Goal: Task Accomplishment & Management: Complete application form

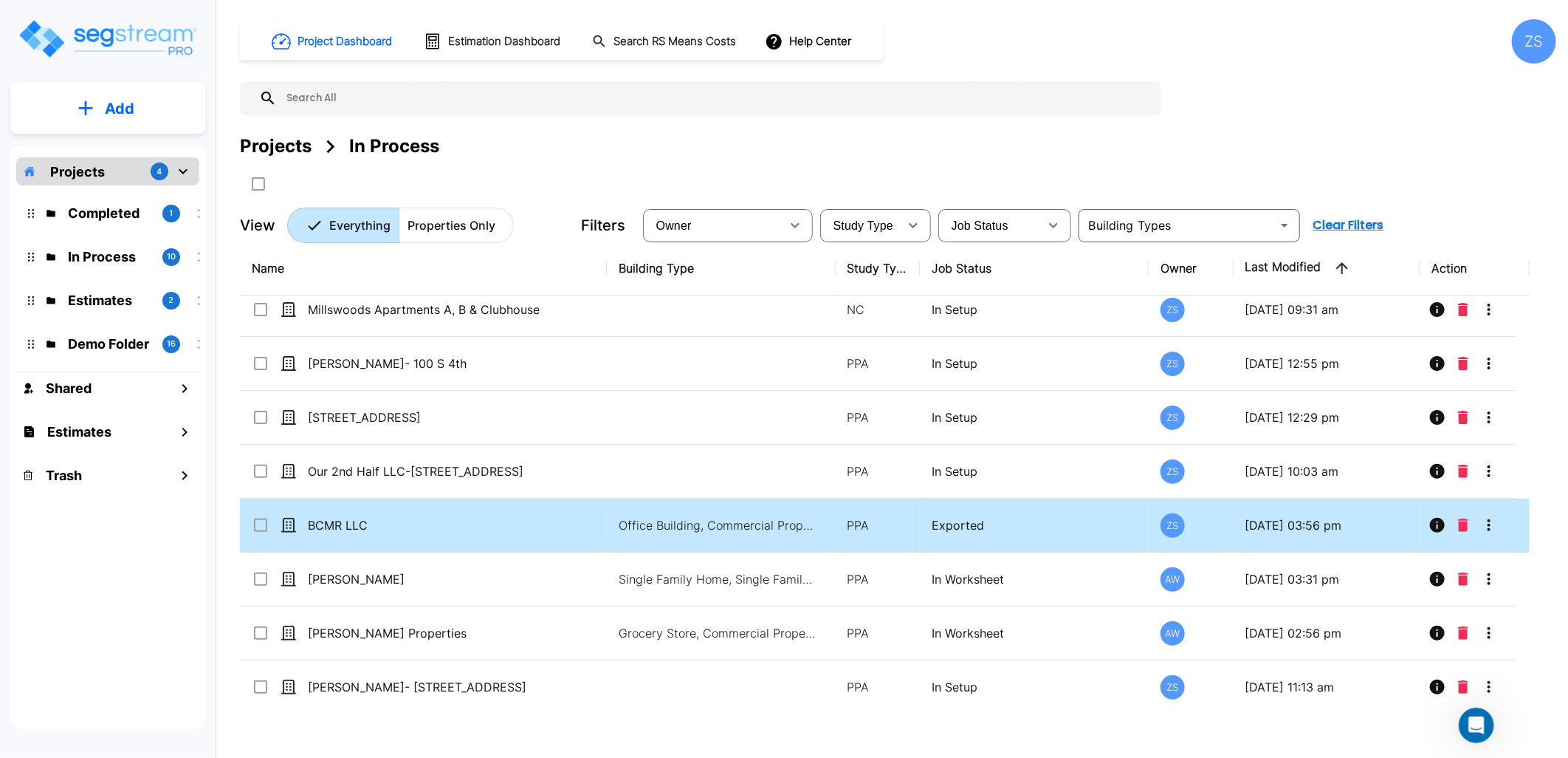
scroll to position [123, 0]
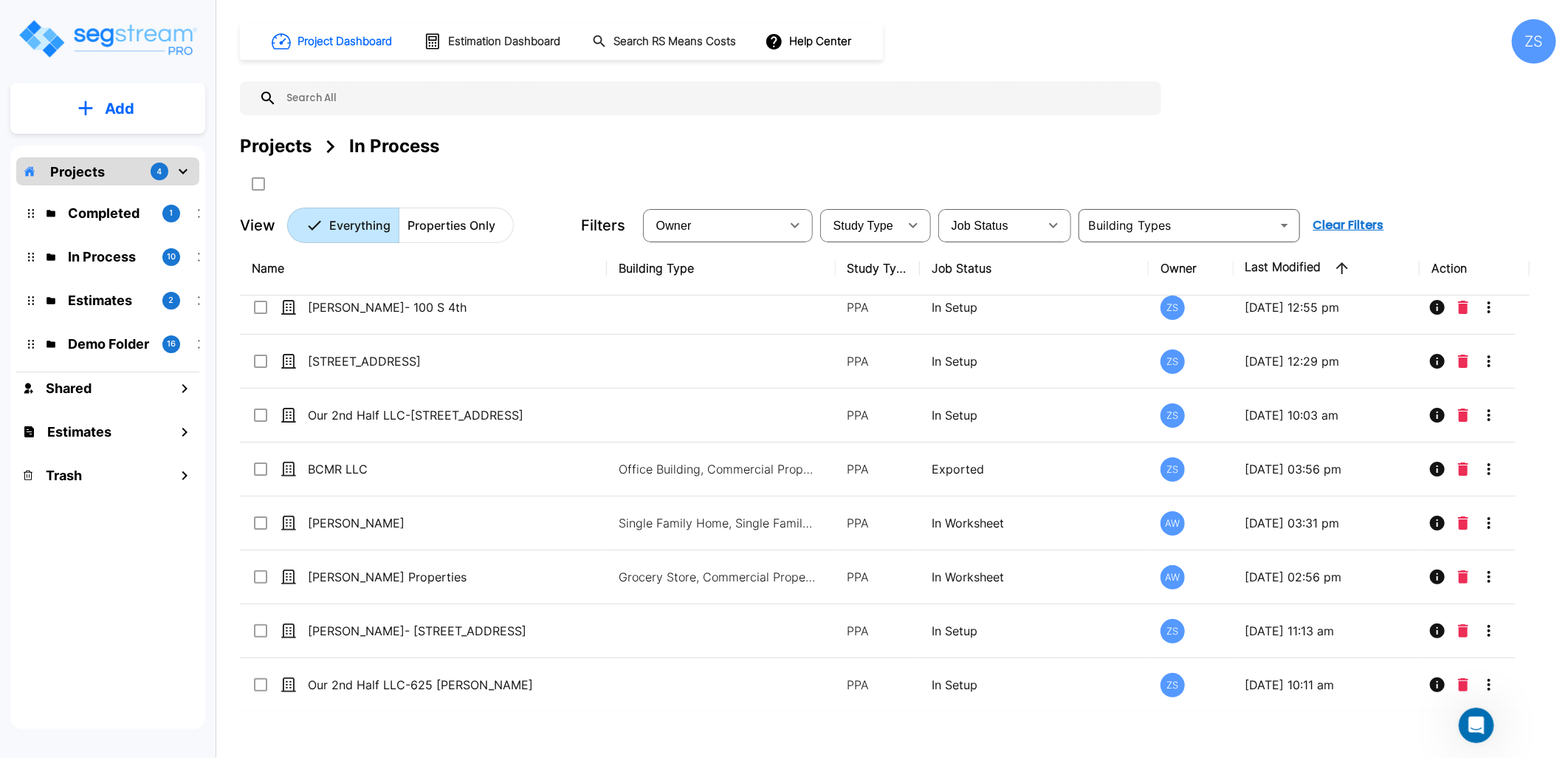
click at [1051, 38] on div "Project Dashboard Estimation Dashboard Search RS Means Costs Help Center ZS" at bounding box center [898, 41] width 1316 height 44
click at [1040, 148] on div "Projects In Process" at bounding box center [898, 145] width 1316 height 27
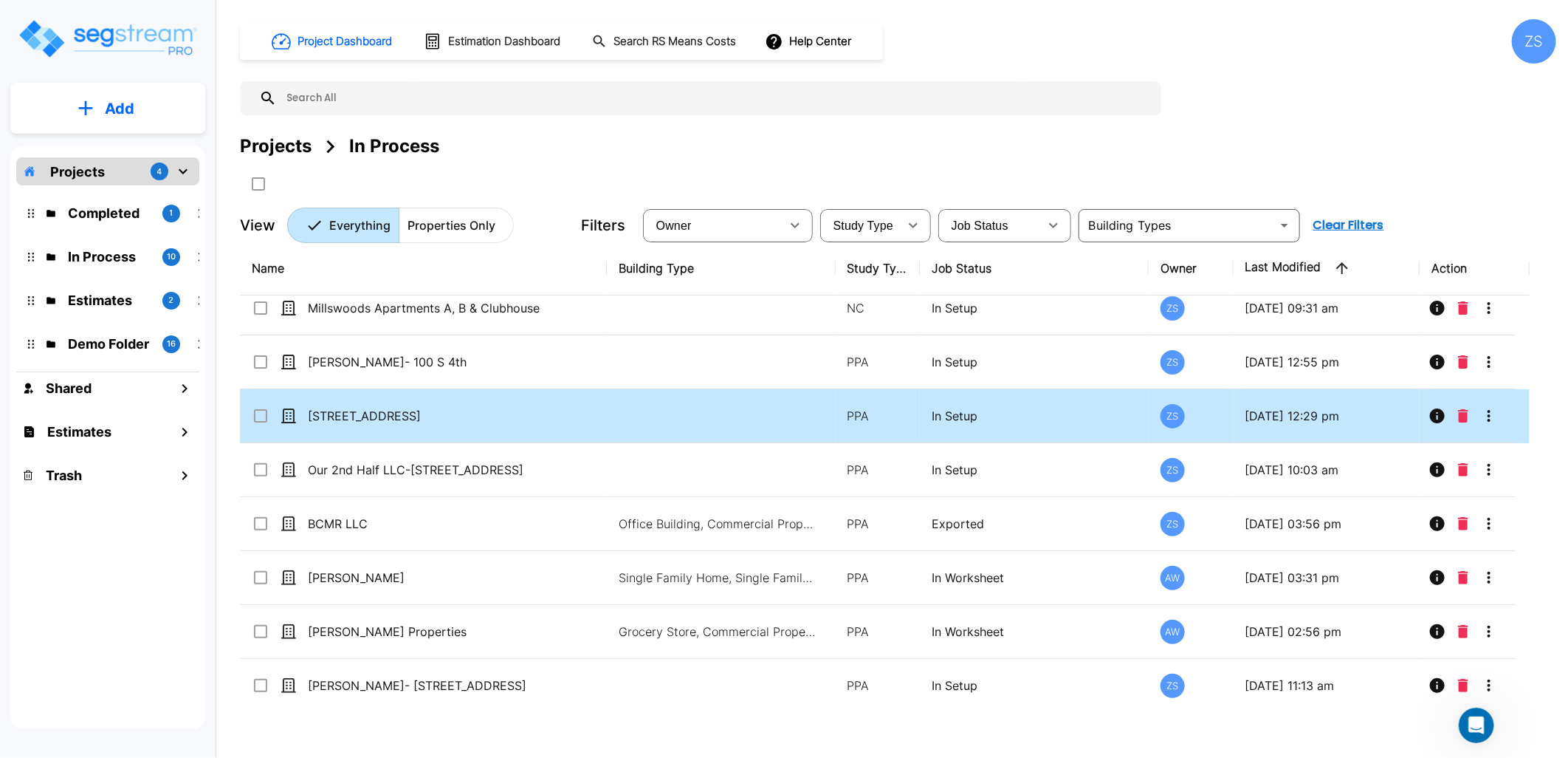
scroll to position [0, 0]
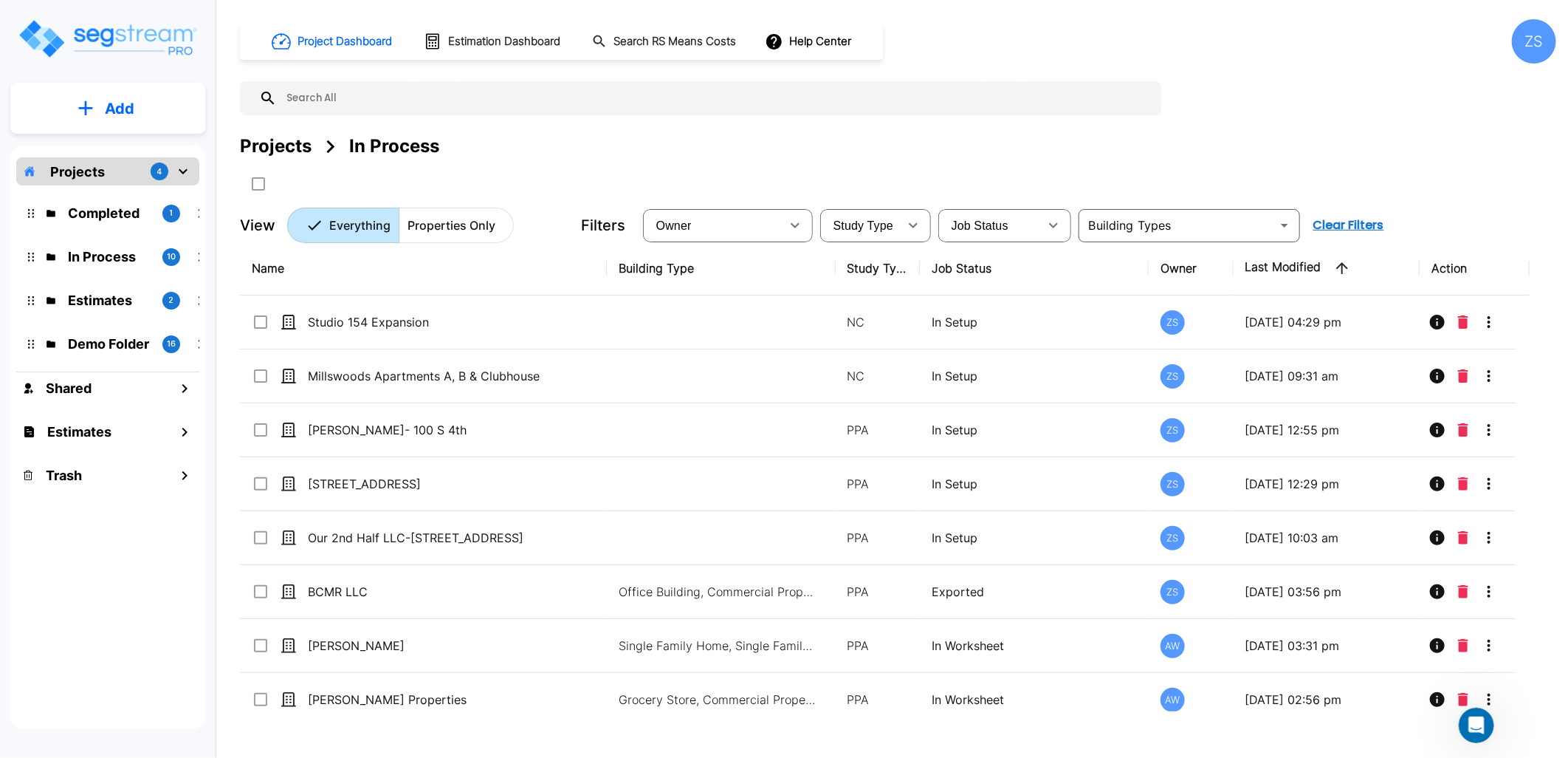
click at [146, 105] on button "Add" at bounding box center [108, 108] width 195 height 43
click at [124, 195] on p "Add Property" at bounding box center [116, 191] width 76 height 18
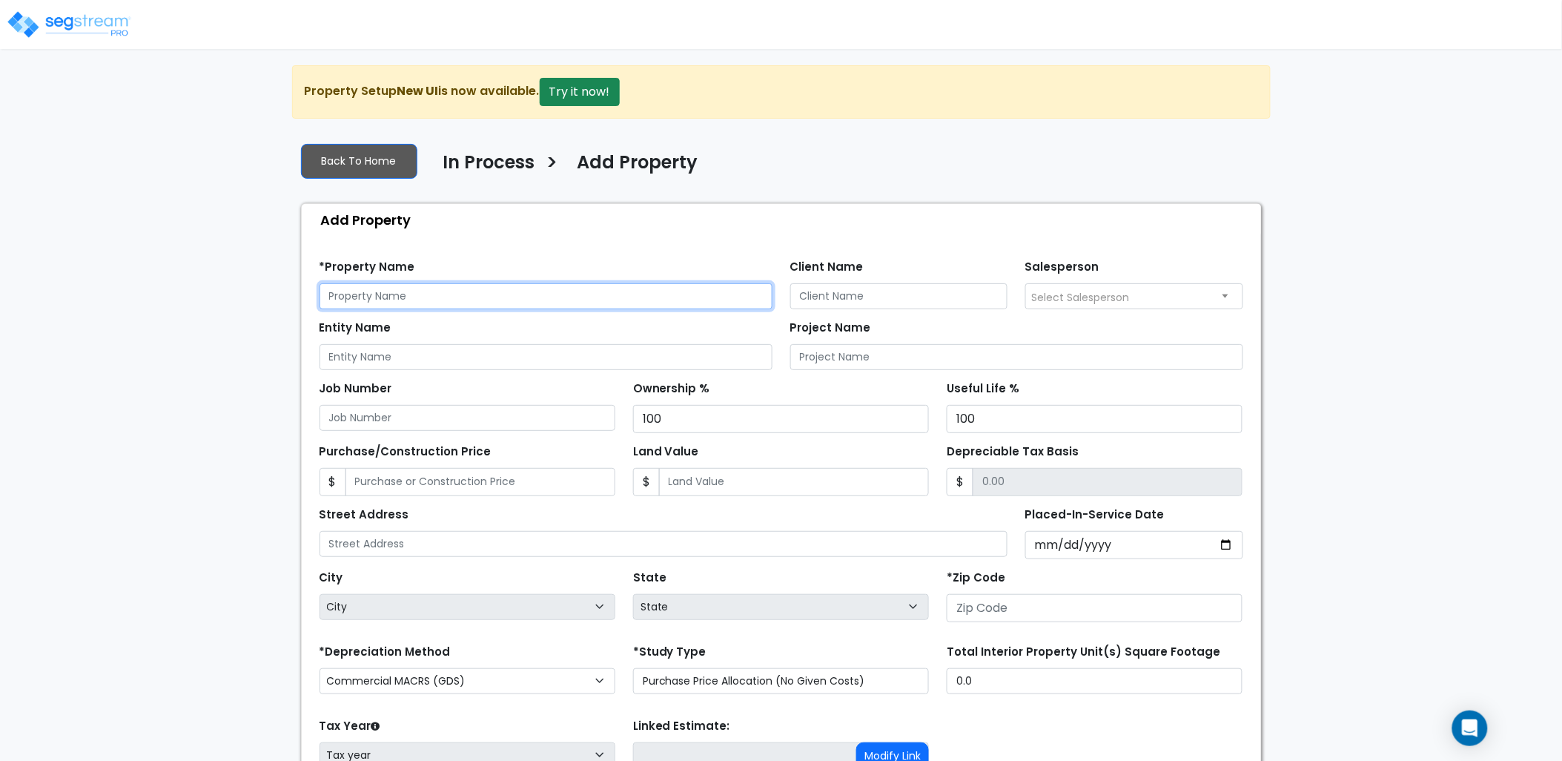
click at [483, 305] on input "text" at bounding box center [545, 296] width 453 height 26
type input "2"
type input "[PERSON_NAME]-STR"
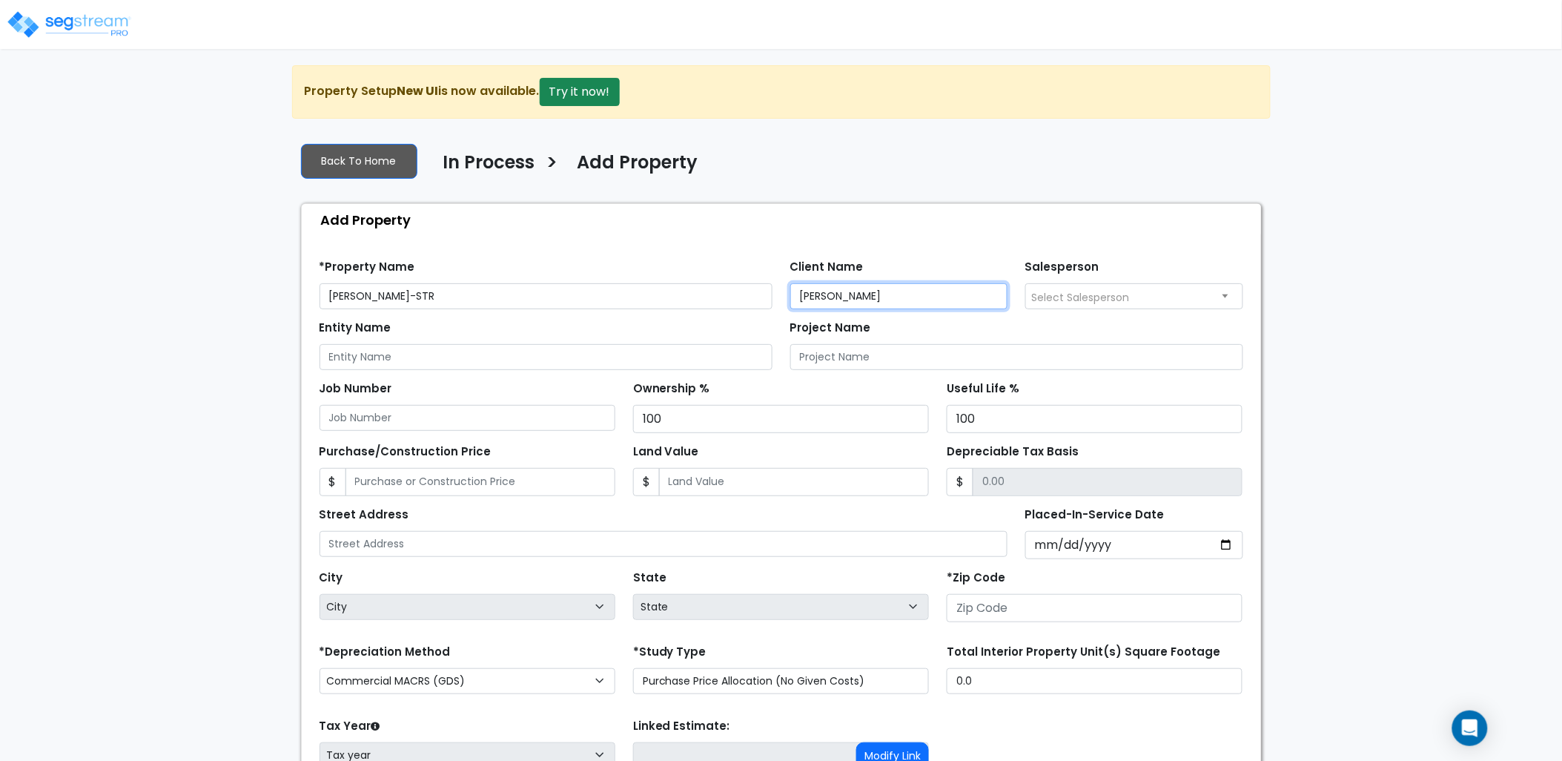
type input "[PERSON_NAME]"
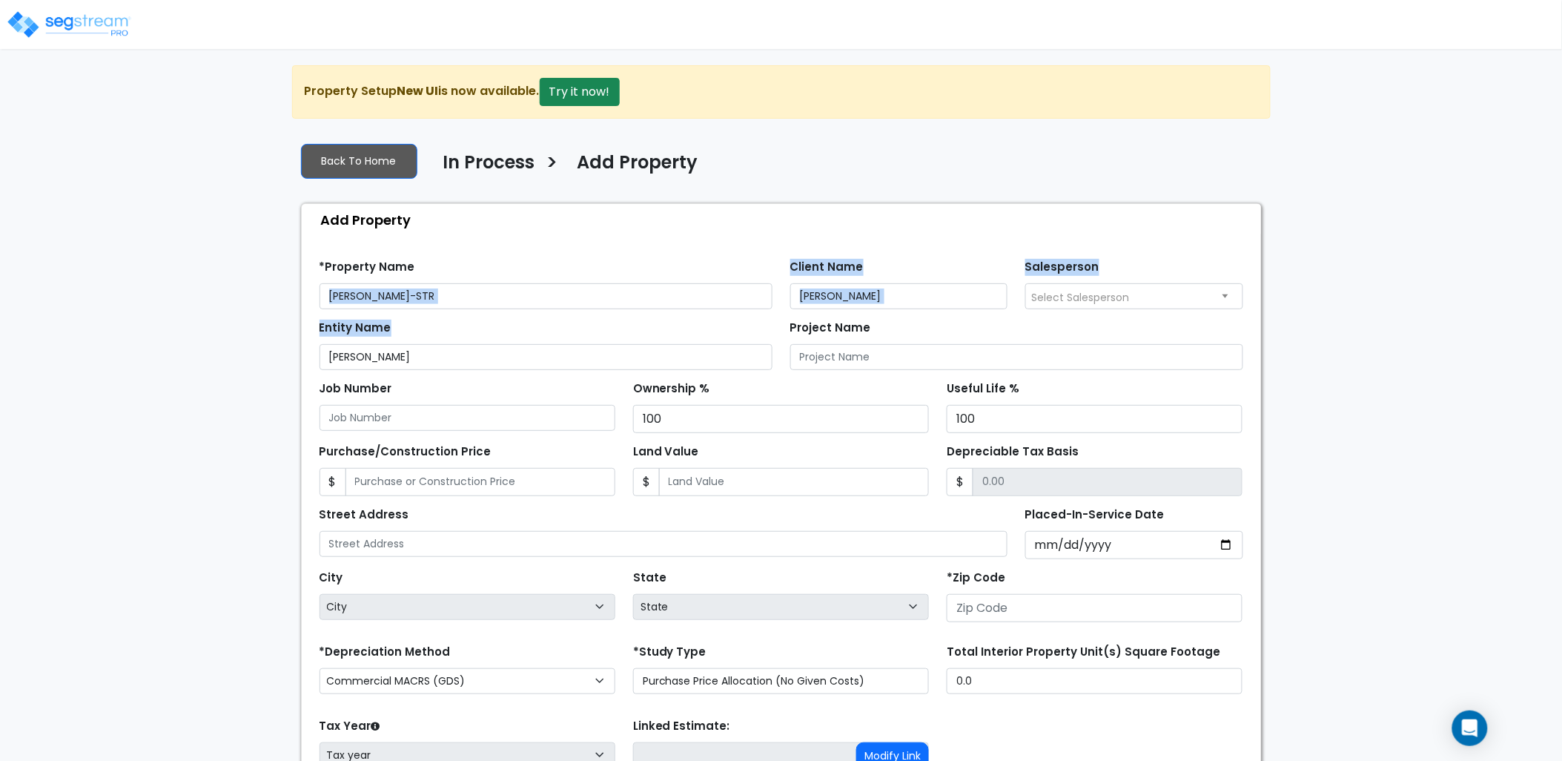
drag, startPoint x: 397, startPoint y: 305, endPoint x: 287, endPoint y: 282, distance: 112.1
click at [287, 282] on div "We are Building your Property. So please grab a coffee and let us do the heavy …" at bounding box center [781, 478] width 1562 height 826
drag, startPoint x: 287, startPoint y: 282, endPoint x: 457, endPoint y: 285, distance: 170.5
click at [457, 285] on input "[PERSON_NAME]-STR" at bounding box center [545, 296] width 453 height 26
click at [456, 299] on input "[PERSON_NAME]-STR" at bounding box center [545, 296] width 453 height 26
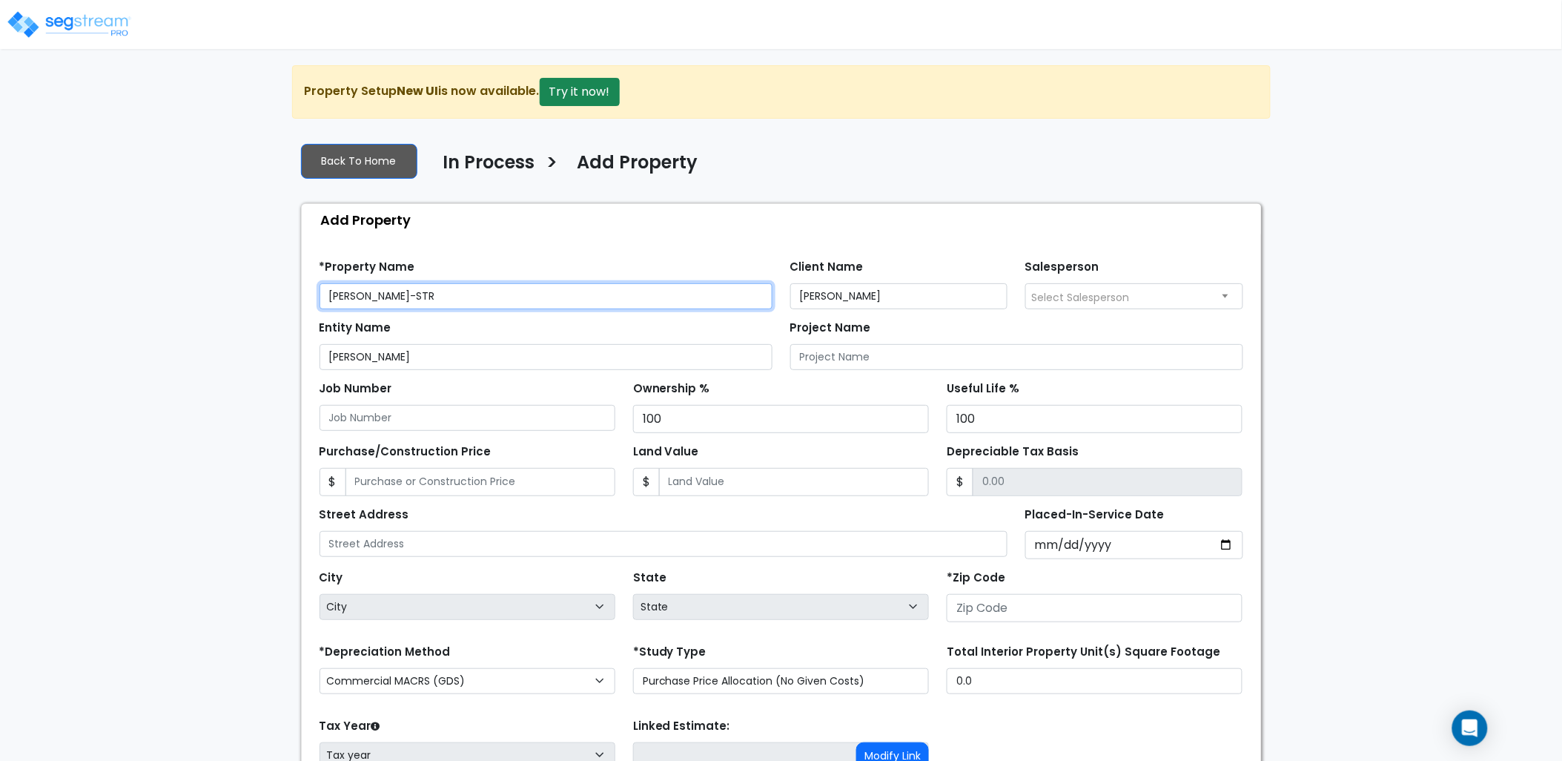
drag, startPoint x: 456, startPoint y: 299, endPoint x: 302, endPoint y: 298, distance: 153.5
click at [302, 298] on div "Find these errors below in the Property Setup: *Property Name [PERSON_NAME]-STR…" at bounding box center [781, 563] width 959 height 655
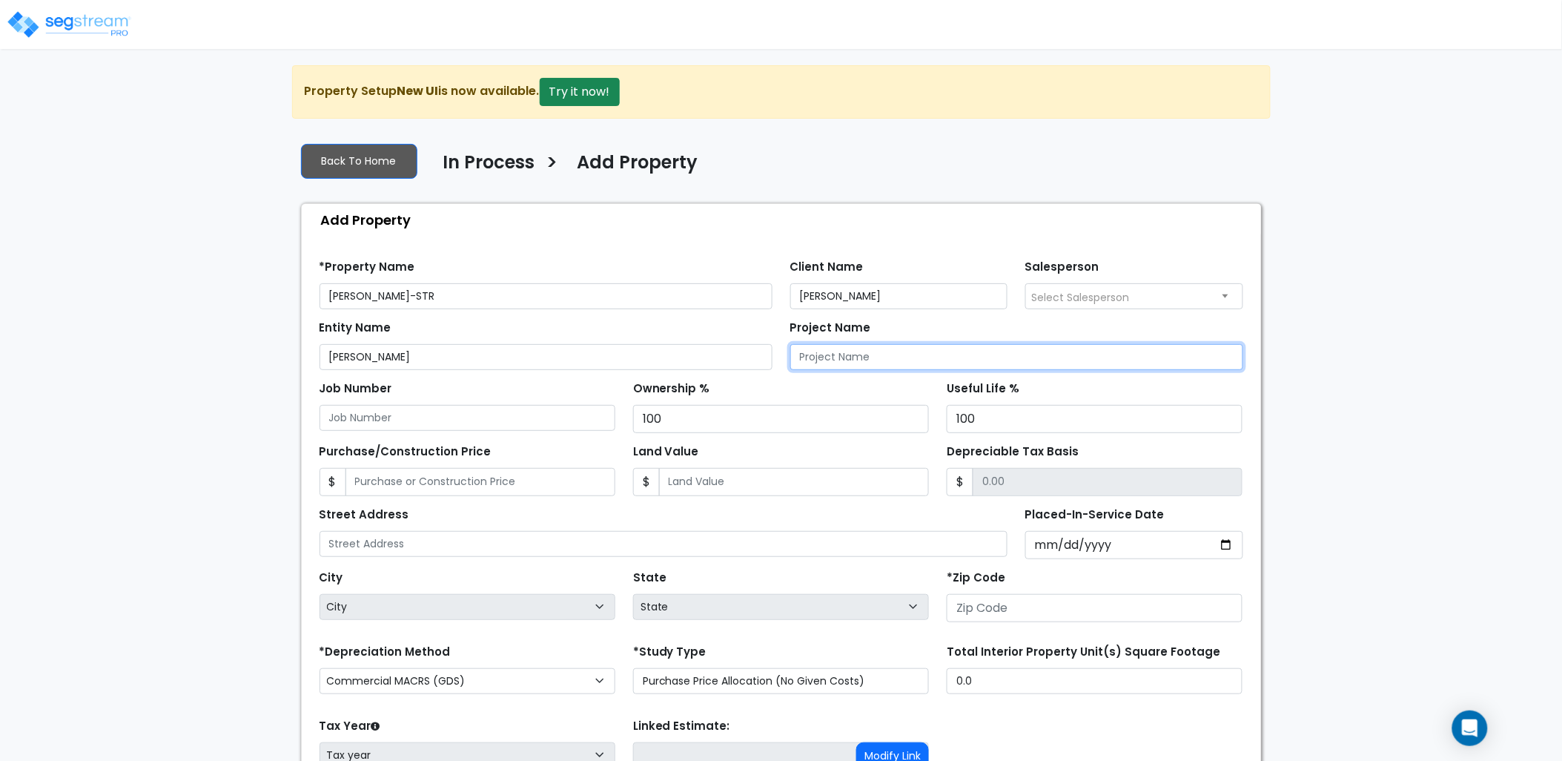
click at [965, 357] on input "Project Name" at bounding box center [1016, 357] width 453 height 26
paste input "Kevin Kennedy-STR"
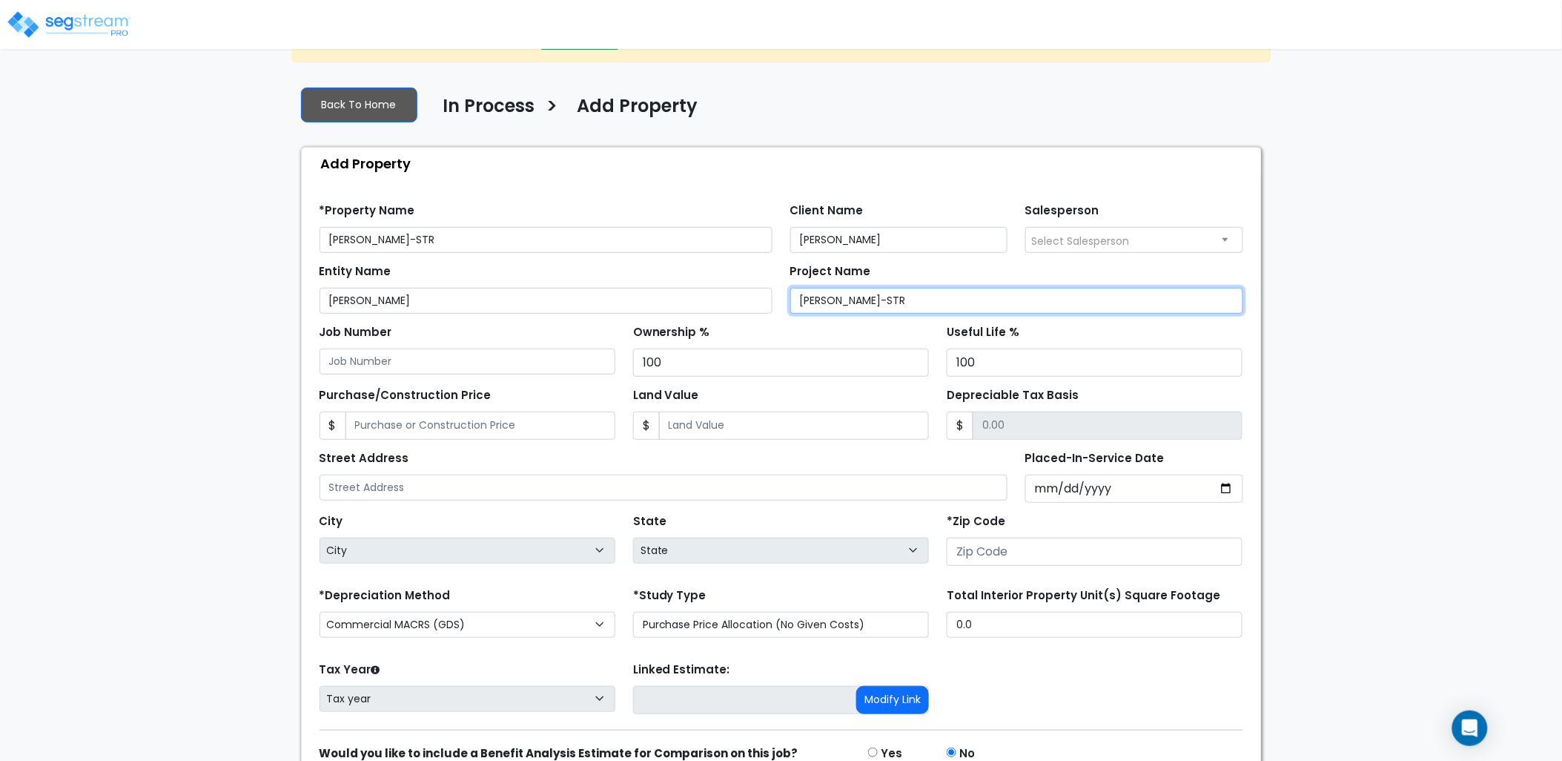
scroll to position [82, 0]
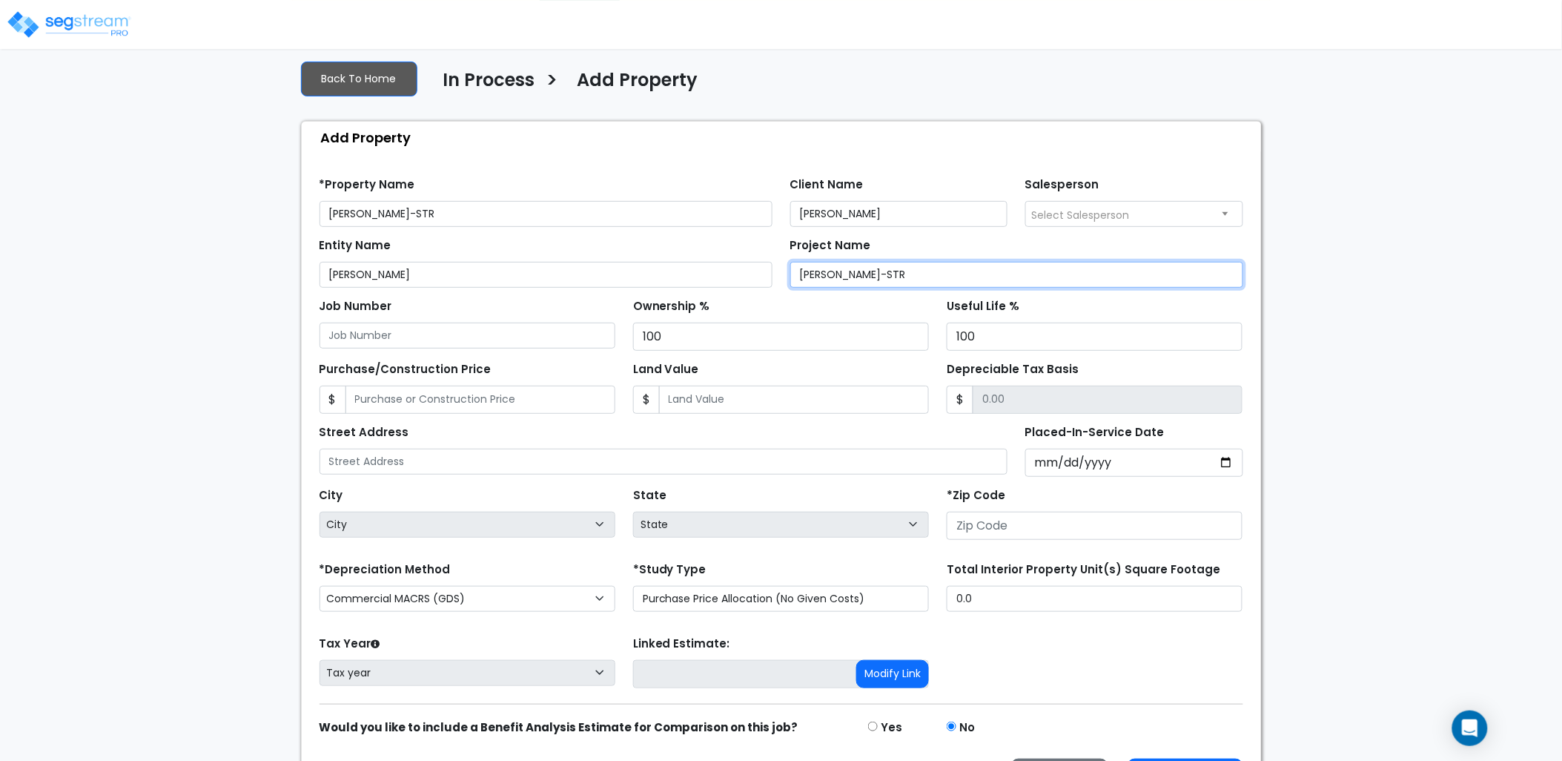
type input "Kevin Kennedy-STR"
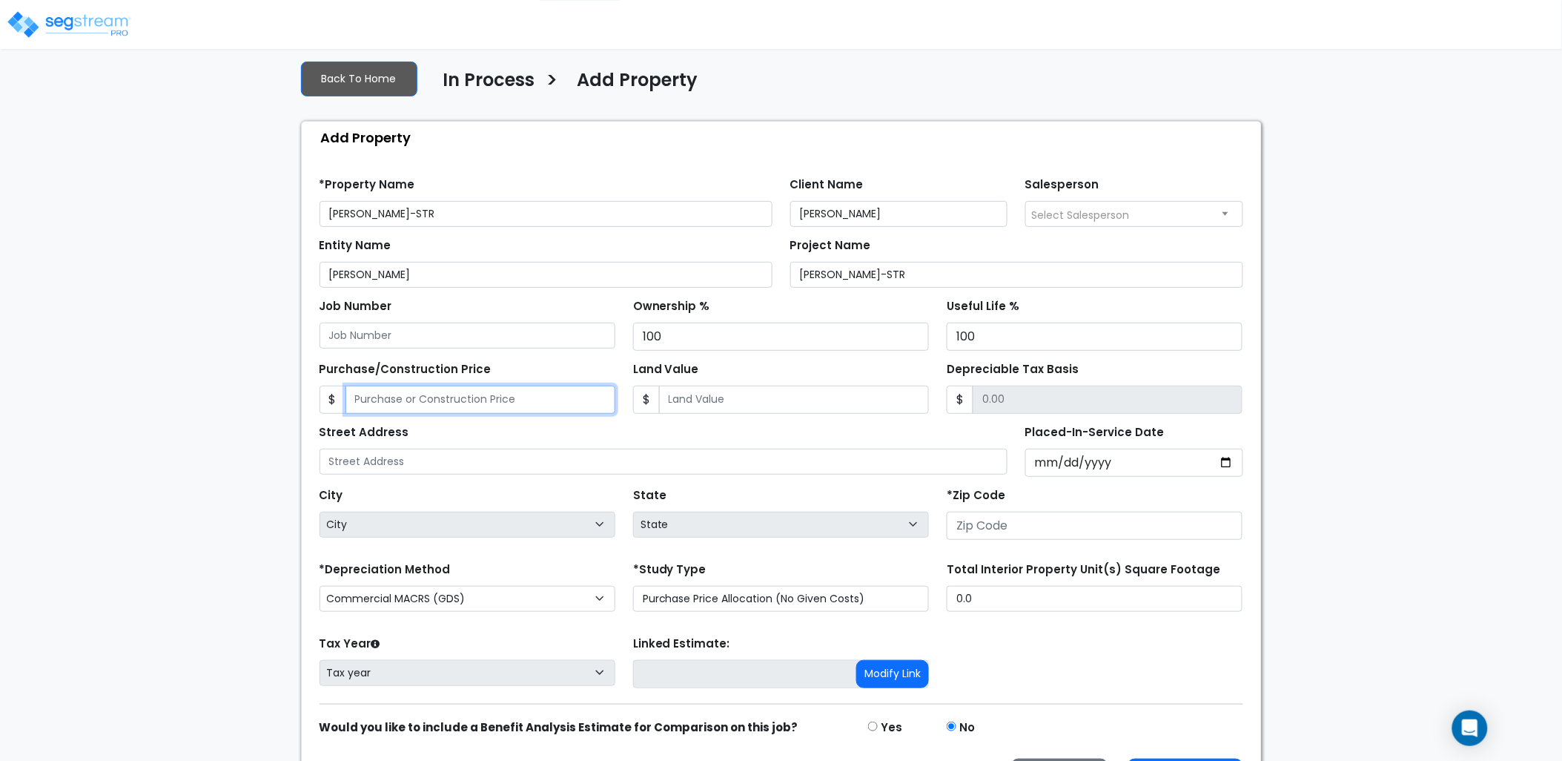
click at [440, 393] on input "Purchase/Construction Price" at bounding box center [480, 399] width 270 height 28
type input "8"
type input "8.00"
type input "87"
type input "87.00"
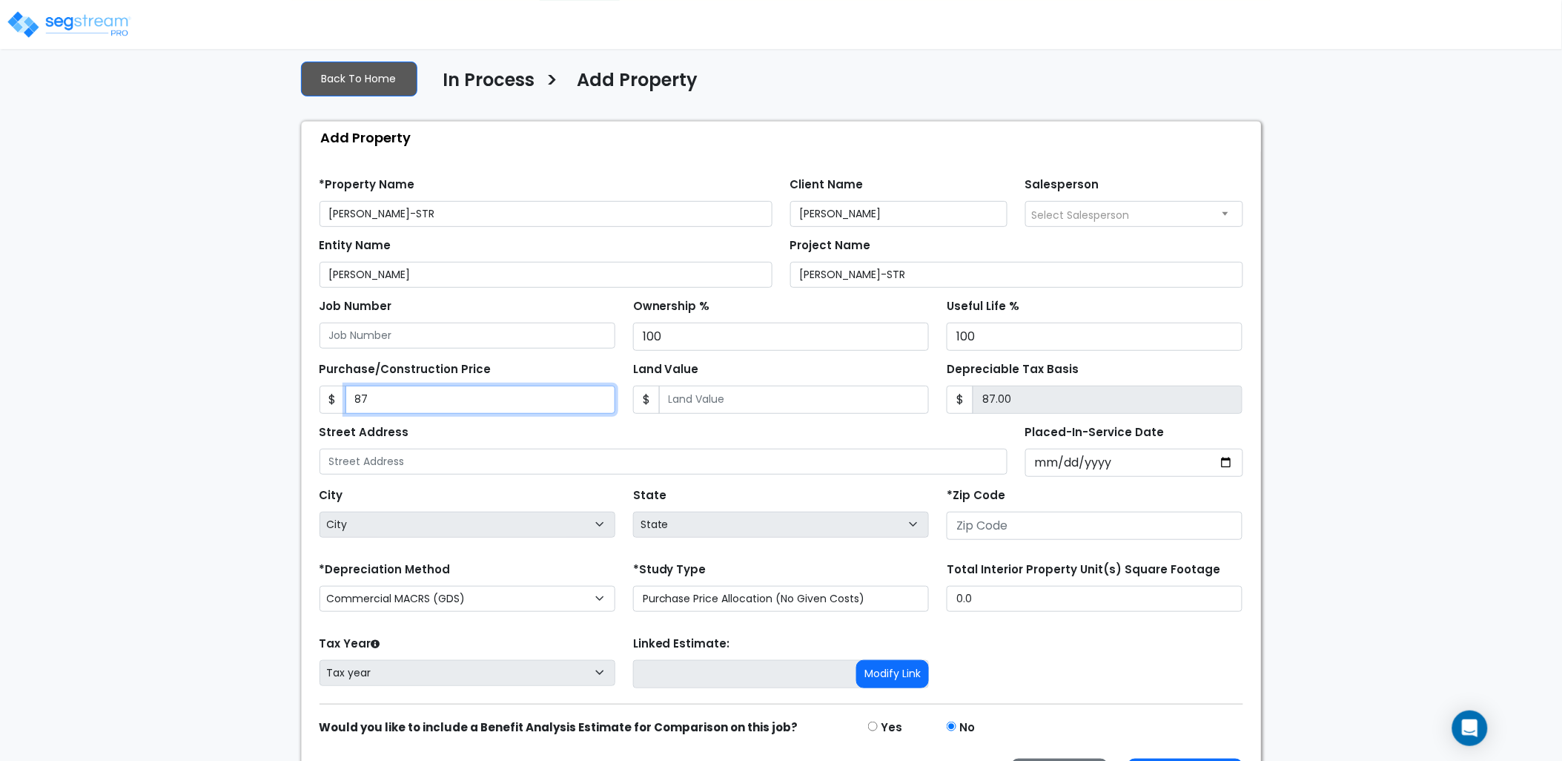
type input "870"
type input "870.00"
type input "8700"
type input "8,700.00"
type input "8,7000"
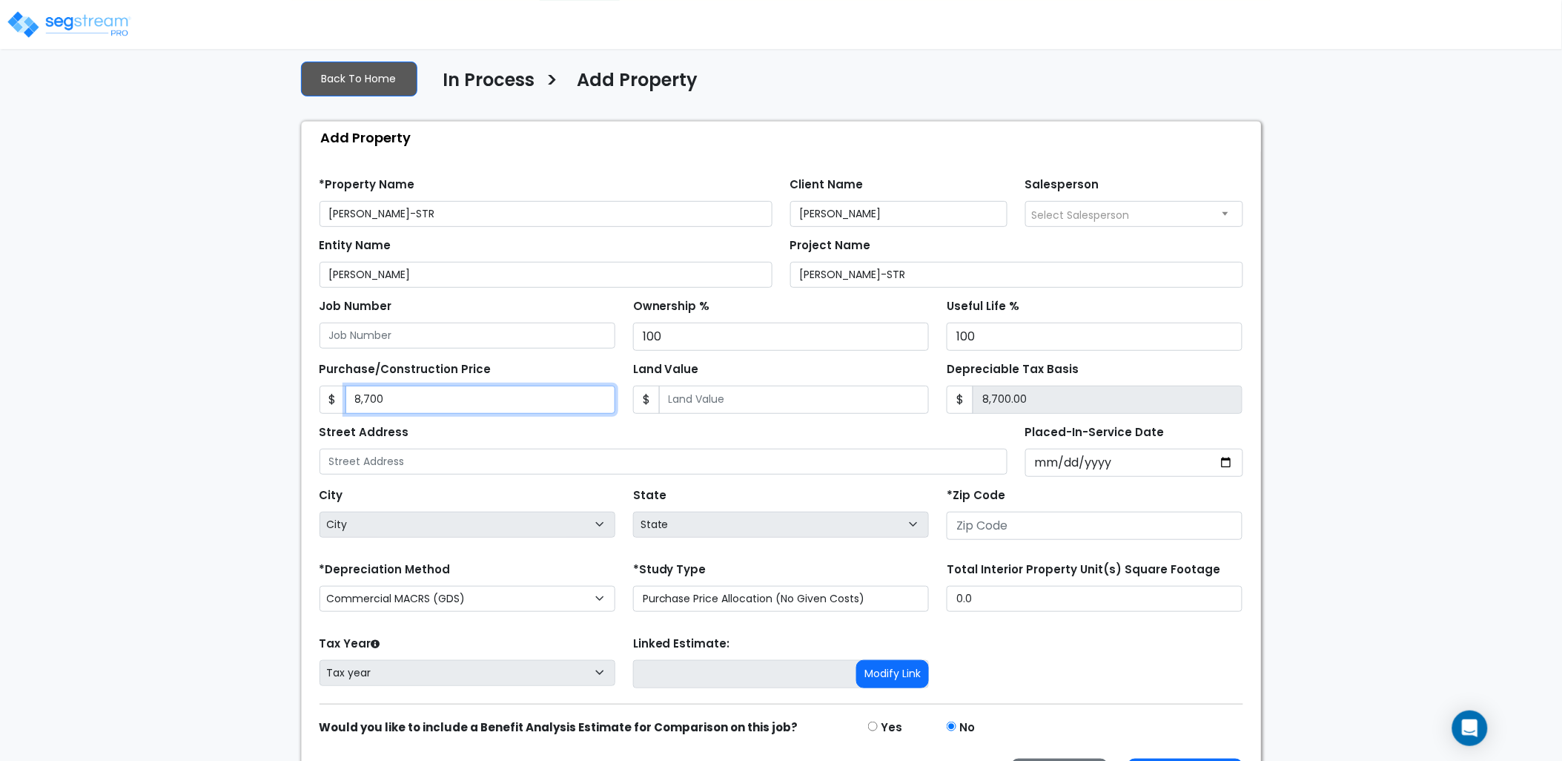
type input "87,000.00"
type input "87,0000"
type input "870,000.00"
type input "870,000"
